Goal: Find specific page/section: Find specific page/section

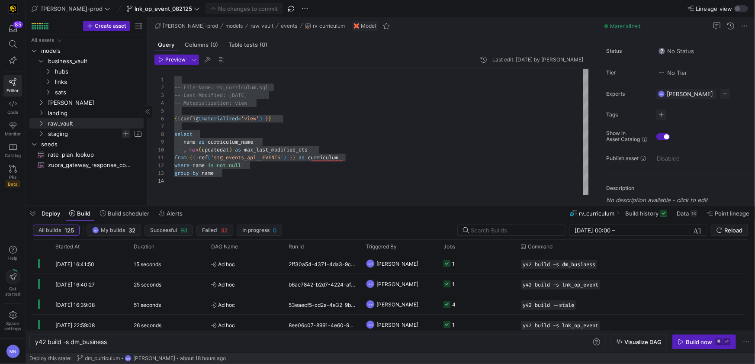
scroll to position [0, 72]
click at [45, 63] on span "business_vault" at bounding box center [90, 61] width 106 height 10
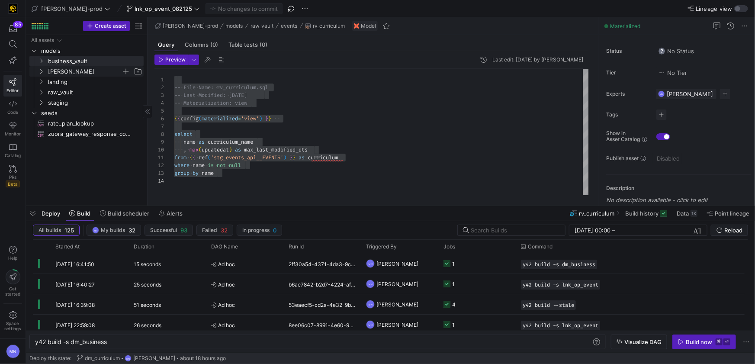
click at [45, 72] on span "[PERSON_NAME]" at bounding box center [90, 72] width 106 height 10
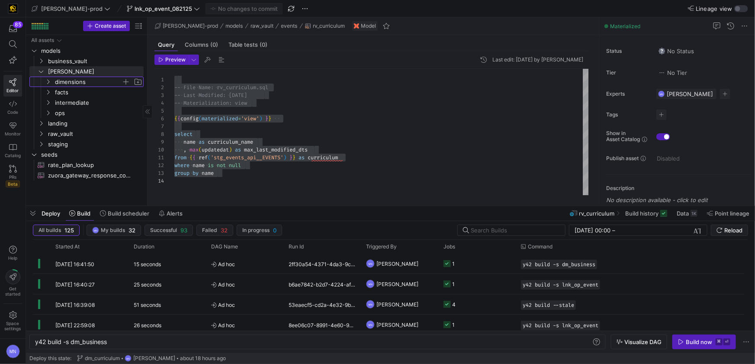
click at [51, 81] on y42-icon "Press SPACE to select this row." at bounding box center [48, 81] width 7 height 7
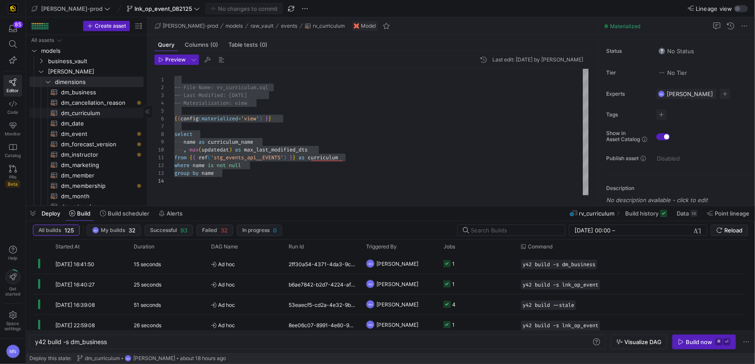
click at [84, 110] on span "dm_curriculum​​​​​​​​​​" at bounding box center [97, 113] width 73 height 10
type textarea "{{ config( materialized='table' , post_hook= "alter table {{ this }} add primar…"
